Goal: Task Accomplishment & Management: Manage account settings

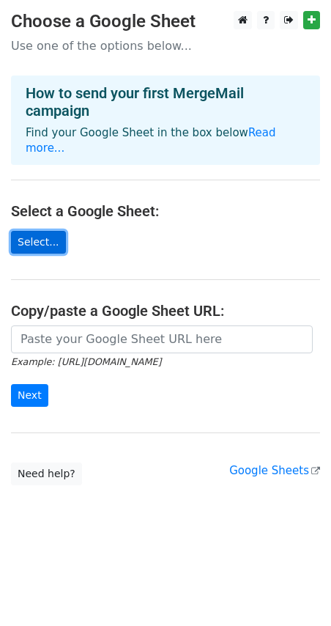
click at [48, 231] on link "Select..." at bounding box center [38, 242] width 55 height 23
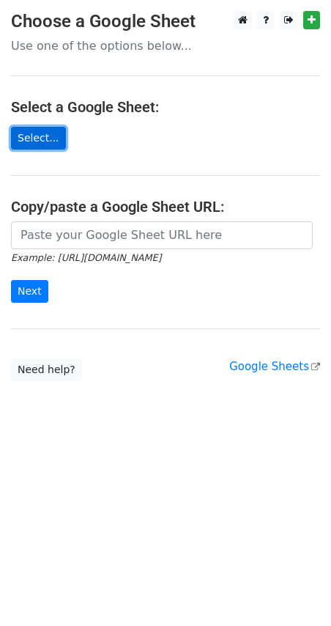
click at [40, 139] on link "Select..." at bounding box center [38, 138] width 55 height 23
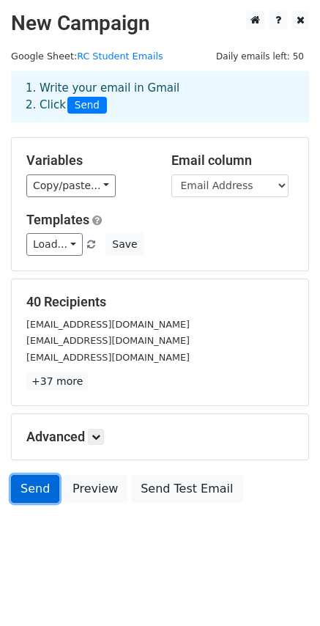
click at [31, 492] on link "Send" at bounding box center [35, 489] width 48 height 28
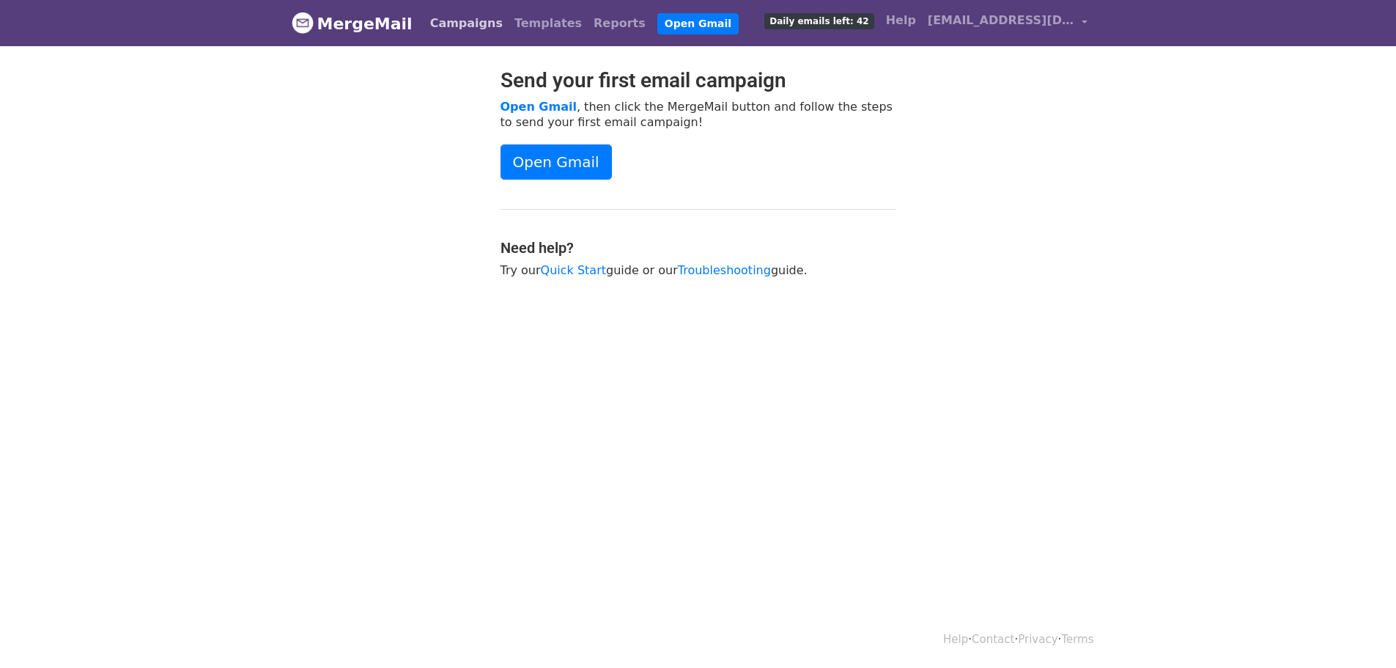
click at [459, 30] on link "Campaigns" at bounding box center [466, 23] width 84 height 29
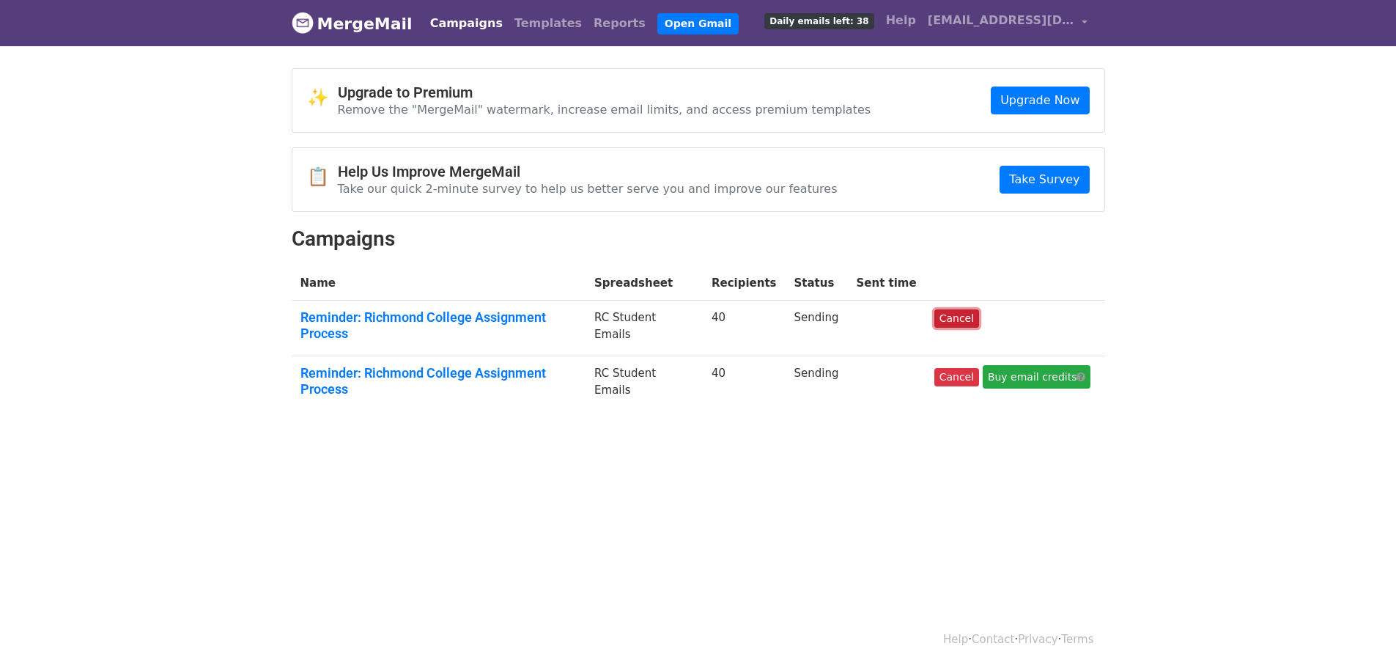
click at [958, 318] on link "Cancel" at bounding box center [956, 318] width 45 height 18
click at [938, 476] on html "MergeMail Campaigns Templates Reports Open Gmail Daily emails left: 38 Help hel…" at bounding box center [698, 334] width 1396 height 668
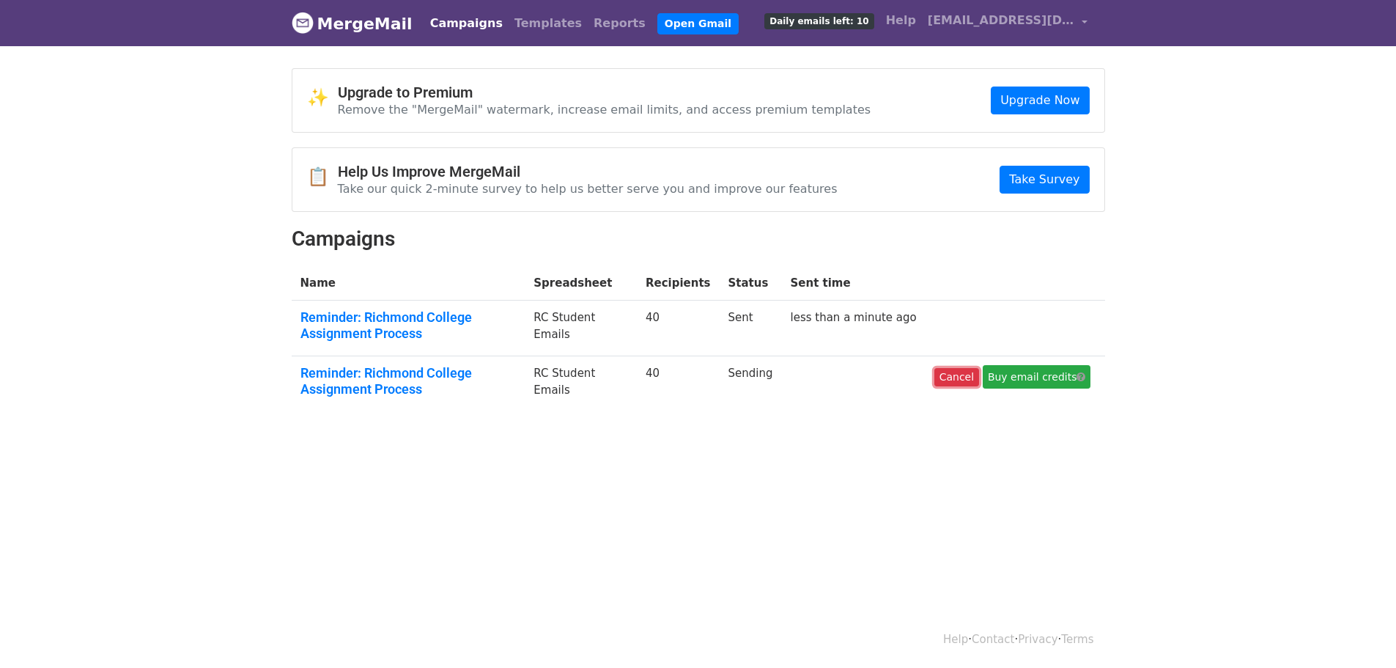
drag, startPoint x: 965, startPoint y: 379, endPoint x: 775, endPoint y: 51, distance: 378.6
click at [965, 379] on link "Cancel" at bounding box center [956, 377] width 45 height 18
